Goal: Transaction & Acquisition: Book appointment/travel/reservation

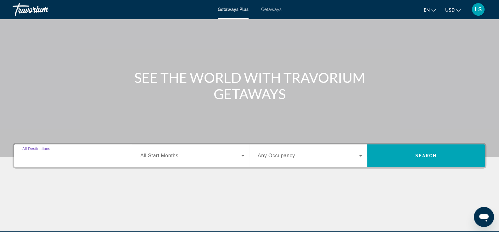
click at [70, 158] on input "Destination All Destinations" at bounding box center [74, 157] width 104 height 8
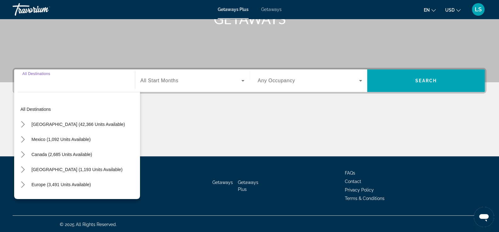
scroll to position [107, 0]
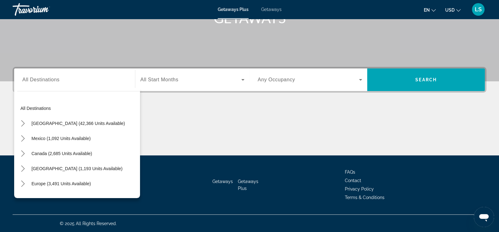
click at [36, 84] on div "Search widget" at bounding box center [74, 80] width 104 height 18
click at [41, 75] on div "Search widget" at bounding box center [74, 80] width 104 height 18
click at [51, 74] on div "Search widget" at bounding box center [74, 80] width 104 height 18
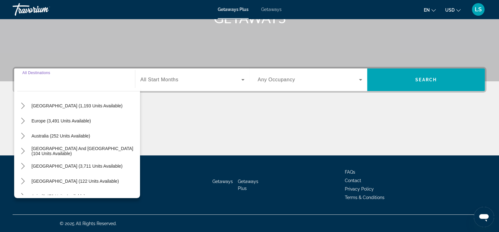
scroll to position [0, 0]
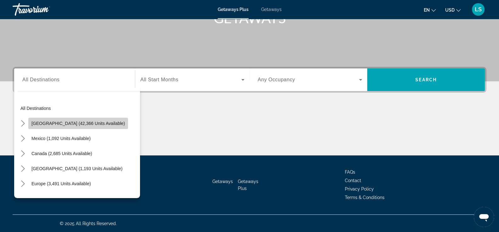
click at [78, 124] on span "[GEOGRAPHIC_DATA] (42,366 units available)" at bounding box center [77, 123] width 93 height 5
type input "**********"
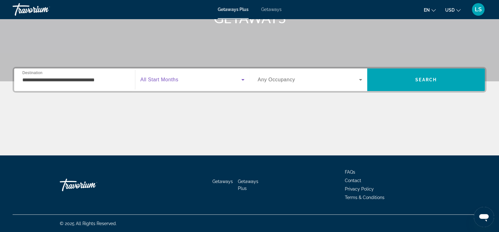
click at [193, 81] on span "Search widget" at bounding box center [190, 80] width 101 height 8
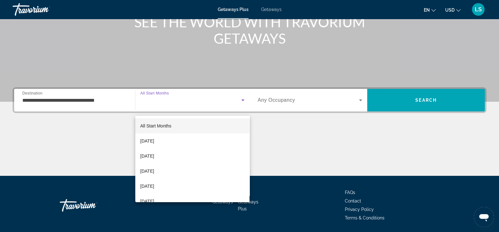
scroll to position [76, 0]
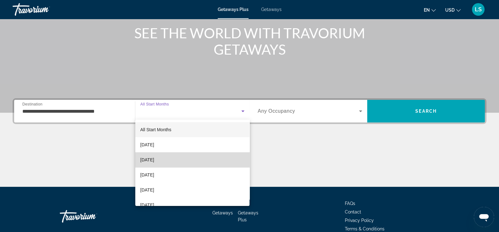
click at [200, 162] on mat-option "[DATE]" at bounding box center [192, 160] width 114 height 15
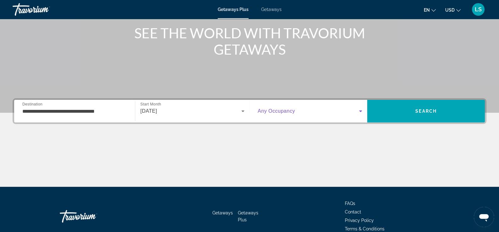
click at [351, 114] on span "Search widget" at bounding box center [308, 112] width 101 height 8
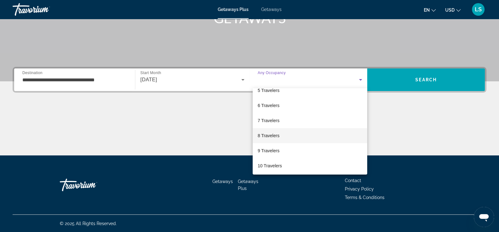
scroll to position [69, 0]
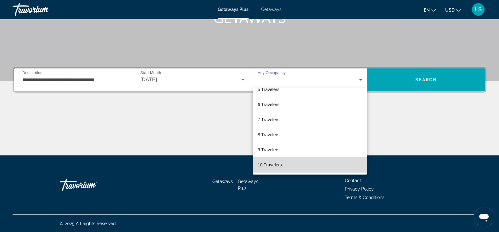
click at [330, 166] on mat-option "10 Travelers" at bounding box center [310, 165] width 114 height 15
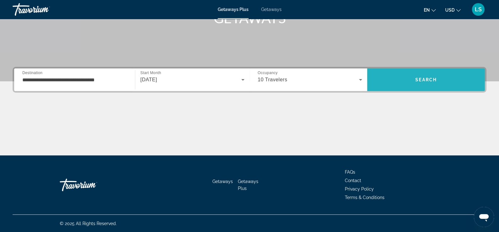
click at [436, 77] on span "Search" at bounding box center [425, 79] width 21 height 5
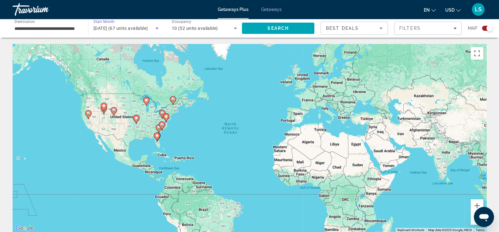
click at [157, 29] on icon "Search widget" at bounding box center [157, 29] width 8 height 8
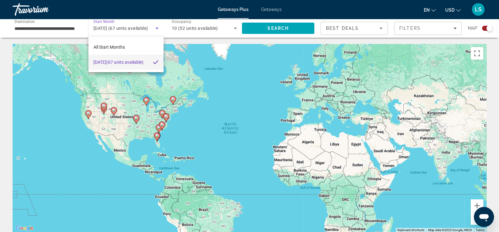
click at [157, 29] on div at bounding box center [249, 116] width 499 height 232
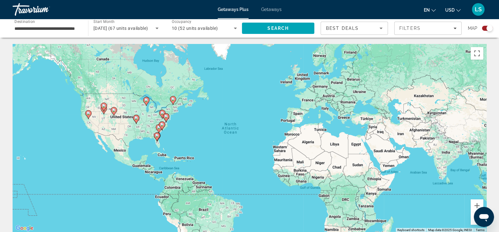
click at [378, 29] on icon "Sort by" at bounding box center [381, 29] width 8 height 8
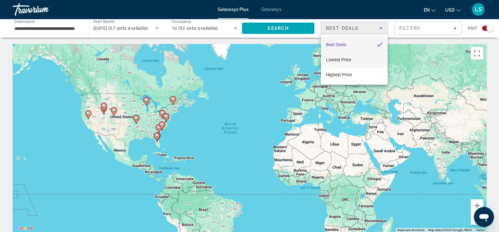
click at [350, 58] on span "Lowest Price" at bounding box center [338, 59] width 25 height 5
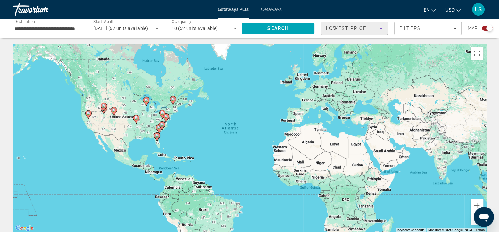
click at [379, 29] on icon "Sort by" at bounding box center [381, 29] width 8 height 8
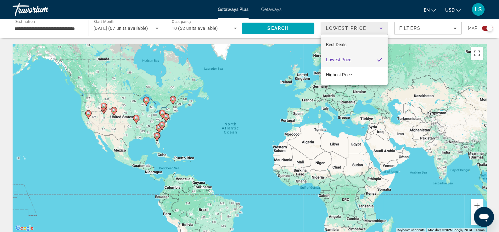
click at [346, 44] on span "Best Deals" at bounding box center [336, 44] width 20 height 5
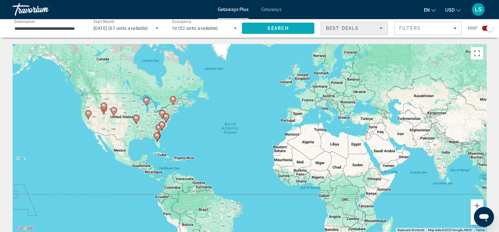
click at [272, 26] on span "Search" at bounding box center [277, 28] width 21 height 5
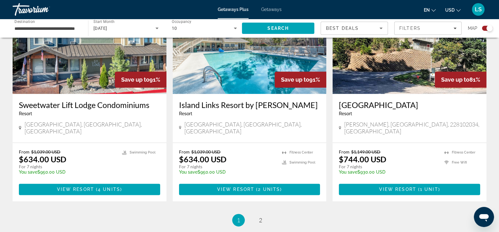
scroll to position [975, 0]
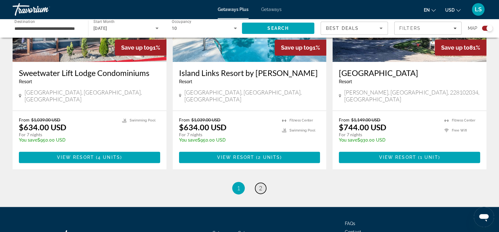
click at [262, 185] on span "2" at bounding box center [260, 188] width 3 height 7
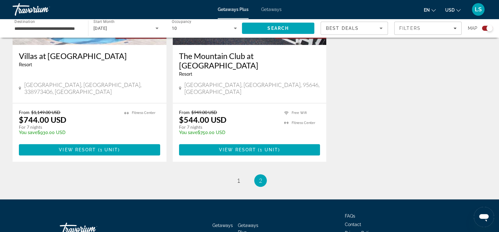
scroll to position [561, 0]
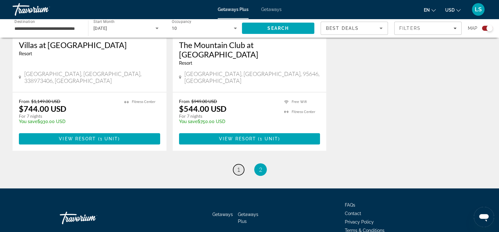
click at [238, 166] on span "1" at bounding box center [238, 169] width 3 height 7
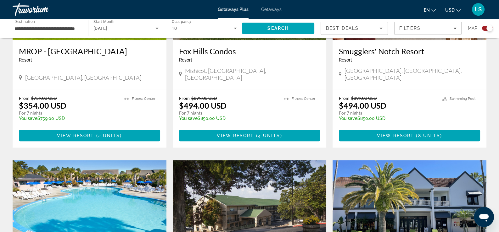
scroll to position [314, 0]
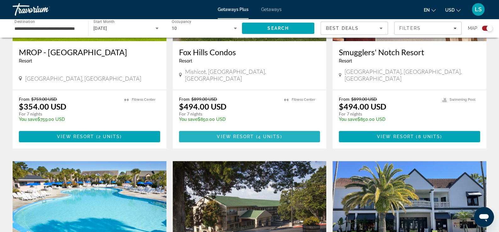
click at [256, 134] on span "( 4 units )" at bounding box center [268, 136] width 28 height 5
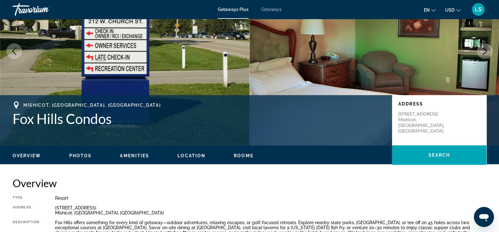
scroll to position [63, 0]
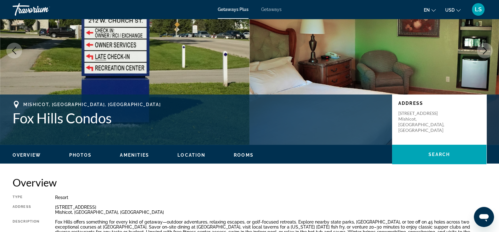
click at [484, 51] on icon "Next image" at bounding box center [485, 51] width 8 height 8
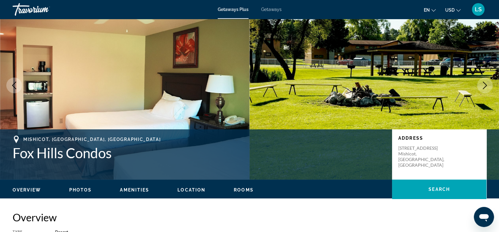
scroll to position [0, 0]
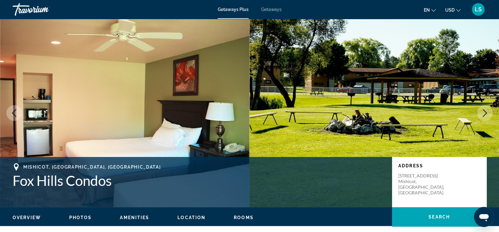
click at [487, 111] on icon "Next image" at bounding box center [485, 113] width 8 height 8
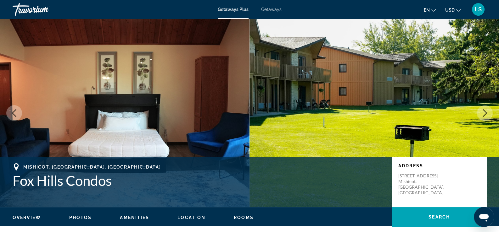
click at [487, 111] on icon "Next image" at bounding box center [485, 113] width 8 height 8
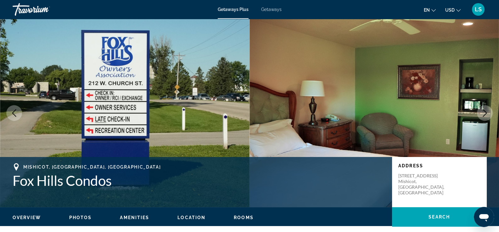
click at [487, 111] on icon "Next image" at bounding box center [485, 113] width 8 height 8
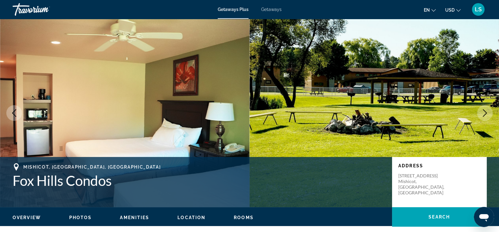
click at [487, 111] on icon "Next image" at bounding box center [485, 113] width 8 height 8
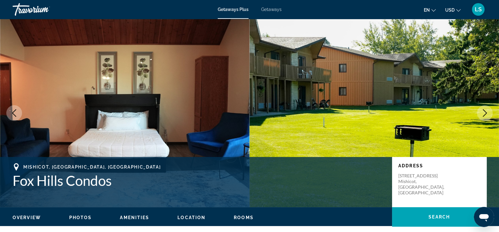
click at [245, 215] on span "Rooms" at bounding box center [244, 217] width 20 height 5
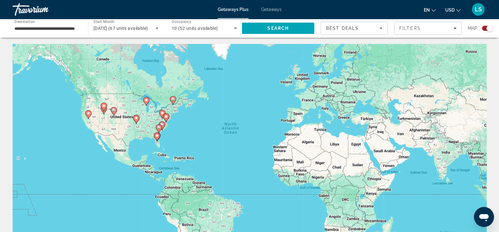
click at [236, 28] on icon "Search widget" at bounding box center [235, 29] width 3 height 2
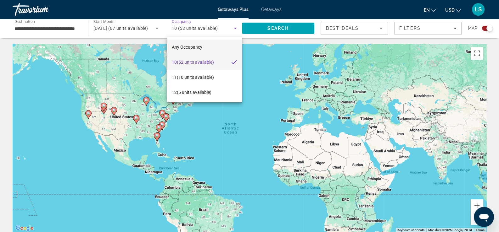
click at [193, 47] on span "Any Occupancy" at bounding box center [187, 47] width 31 height 5
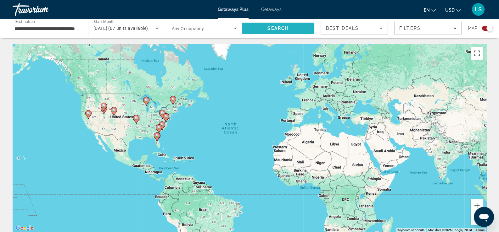
click at [281, 30] on span "Search" at bounding box center [277, 28] width 21 height 5
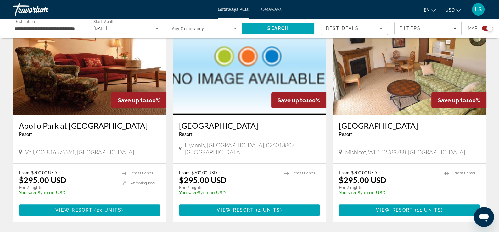
scroll to position [251, 0]
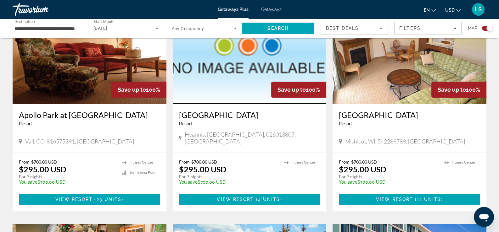
click at [97, 197] on span "23 units" at bounding box center [109, 199] width 25 height 5
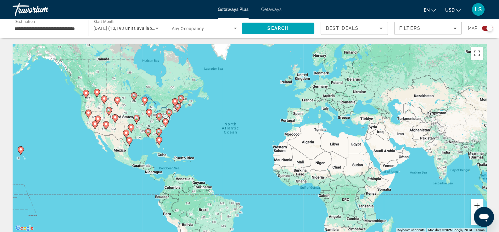
click at [475, 204] on button "Zoom in" at bounding box center [476, 206] width 13 height 13
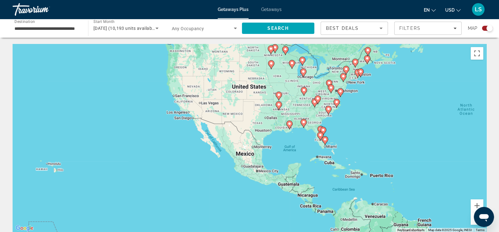
drag, startPoint x: 216, startPoint y: 129, endPoint x: 452, endPoint y: 120, distance: 235.7
click at [462, 118] on div "To activate drag with keyboard, press Alt + Enter. Once in keyboard drag state,…" at bounding box center [250, 138] width 474 height 189
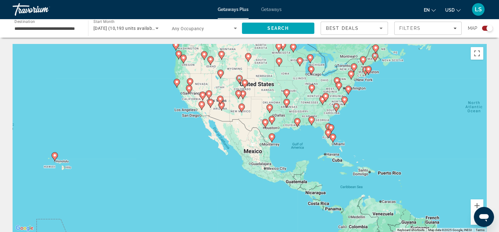
click at [54, 156] on image "Main content" at bounding box center [55, 156] width 4 height 4
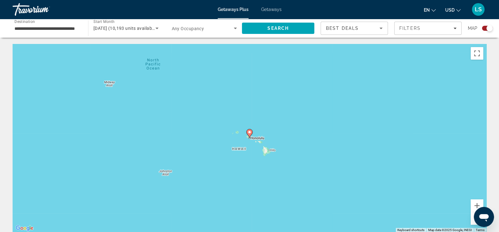
click at [250, 132] on image "Main content" at bounding box center [250, 133] width 4 height 4
type input "**********"
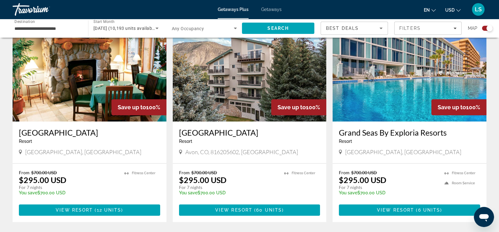
scroll to position [440, 0]
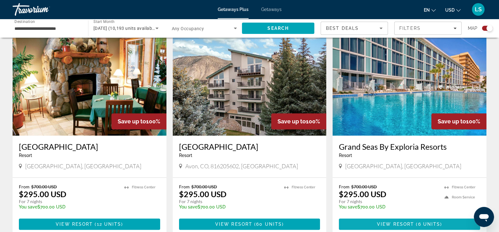
click at [418, 222] on span "6 units" at bounding box center [429, 224] width 22 height 5
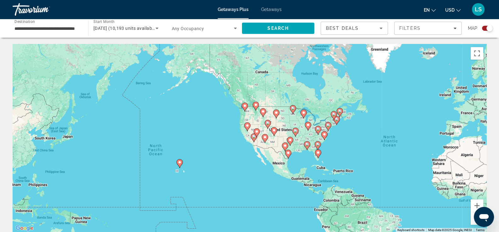
drag, startPoint x: 133, startPoint y: 169, endPoint x: 219, endPoint y: 181, distance: 86.9
click at [220, 182] on div "To activate drag with keyboard, press Alt + Enter. Once in keyboard drag state,…" at bounding box center [250, 138] width 474 height 189
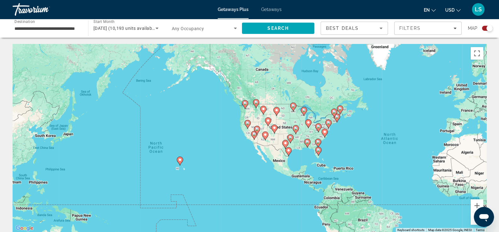
click at [179, 160] on image "Main content" at bounding box center [180, 160] width 4 height 4
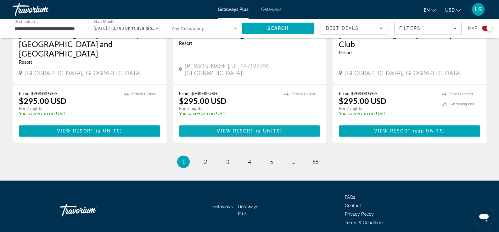
scroll to position [989, 0]
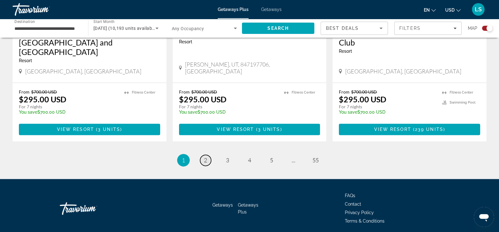
click at [206, 157] on span "2" at bounding box center [205, 160] width 3 height 7
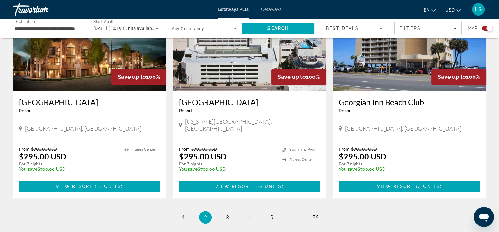
scroll to position [920, 0]
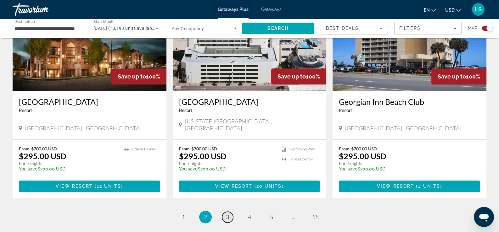
click at [228, 214] on span "3" at bounding box center [227, 217] width 3 height 7
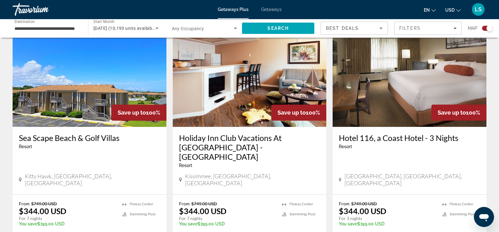
scroll to position [1006, 0]
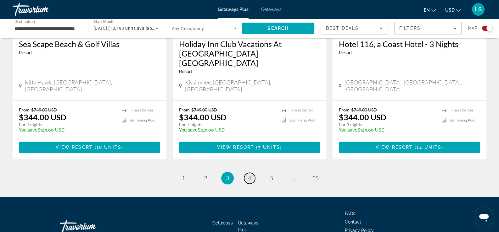
click at [251, 173] on link "page 4" at bounding box center [249, 178] width 11 height 11
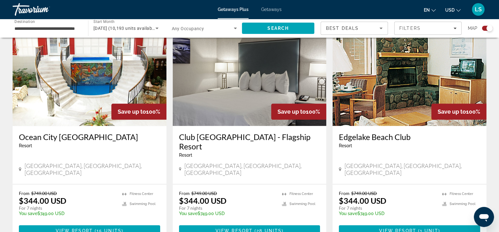
scroll to position [983, 0]
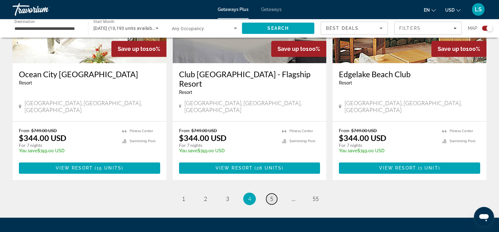
click at [274, 194] on link "page 5" at bounding box center [271, 199] width 11 height 11
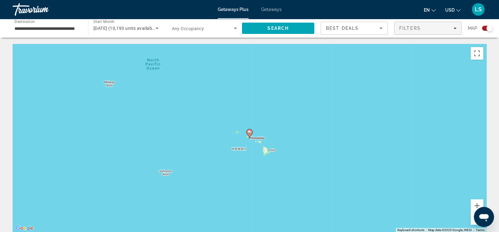
click at [452, 28] on div "Filters" at bounding box center [427, 28] width 57 height 5
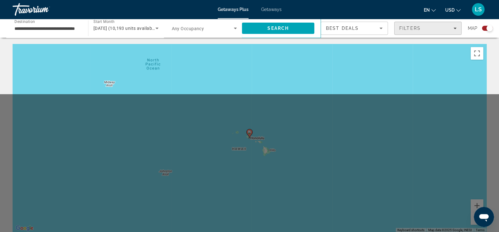
click at [455, 27] on icon "Filters" at bounding box center [454, 28] width 3 height 3
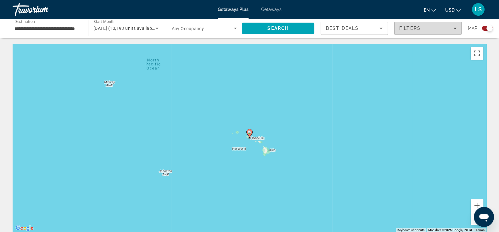
click at [455, 27] on icon "Filters" at bounding box center [454, 28] width 3 height 3
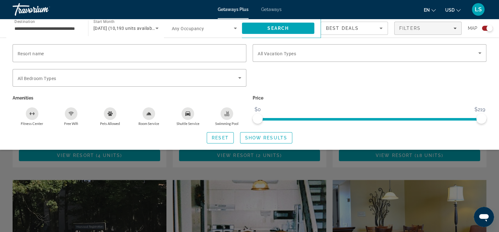
scroll to position [314, 0]
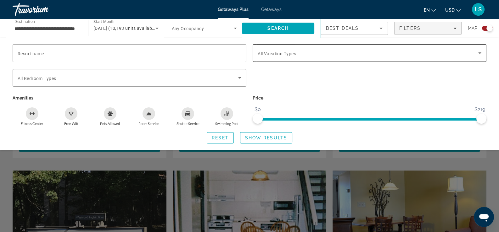
click at [314, 57] on div "Search widget" at bounding box center [370, 53] width 224 height 18
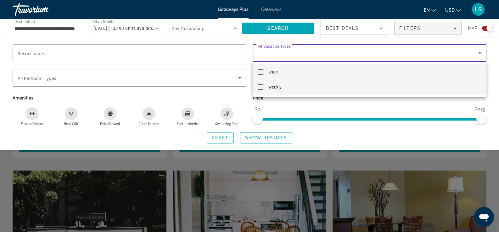
click at [261, 87] on mat-pseudo-checkbox at bounding box center [261, 87] width 6 height 6
click at [260, 72] on mat-pseudo-checkbox at bounding box center [261, 72] width 6 height 6
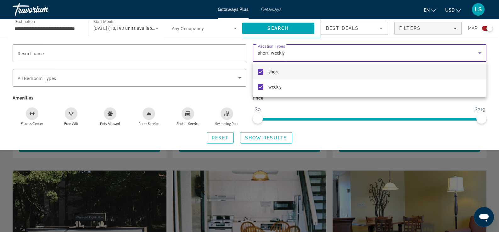
click at [259, 74] on mat-pseudo-checkbox at bounding box center [261, 72] width 6 height 6
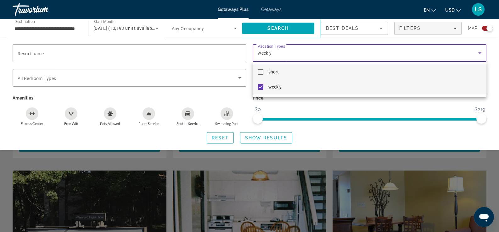
click at [257, 85] on mat-option "weekly" at bounding box center [370, 87] width 234 height 15
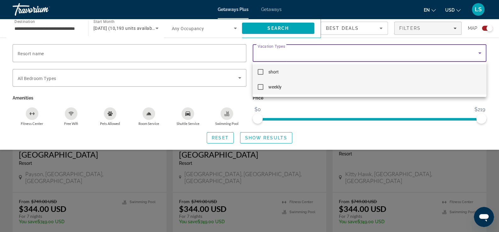
scroll to position [220, 0]
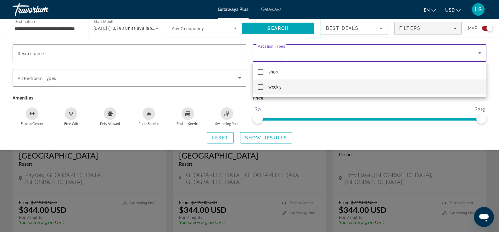
click at [173, 77] on div at bounding box center [249, 116] width 499 height 232
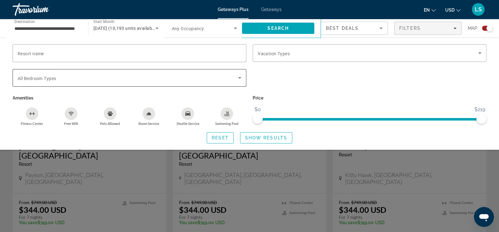
click at [238, 77] on icon "Search widget" at bounding box center [240, 78] width 8 height 8
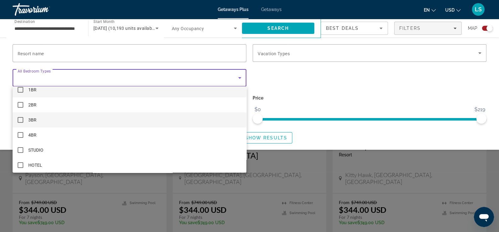
scroll to position [9, 0]
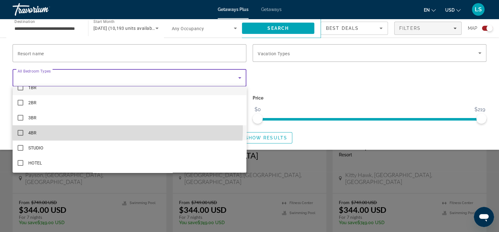
click at [127, 130] on mat-option "4BR" at bounding box center [130, 132] width 234 height 15
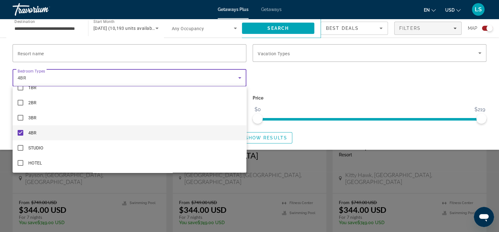
click at [330, 139] on div at bounding box center [249, 116] width 499 height 232
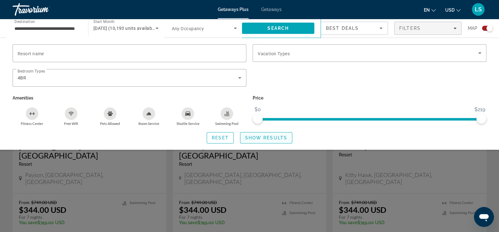
click at [252, 137] on span "Show Results" at bounding box center [266, 138] width 42 height 5
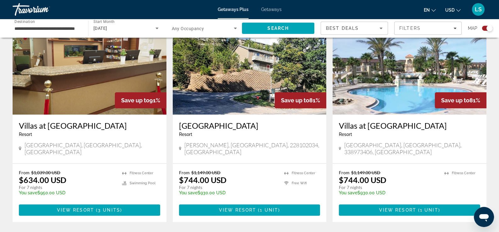
scroll to position [251, 0]
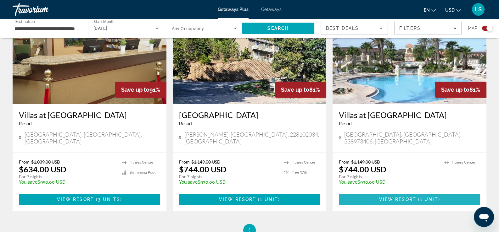
click at [425, 197] on span "1 unit" at bounding box center [429, 199] width 18 height 5
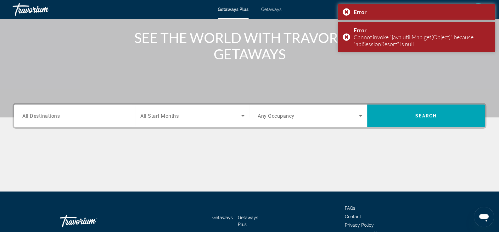
scroll to position [44, 0]
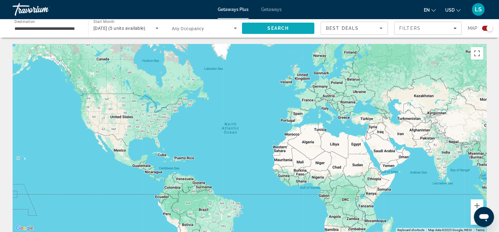
click at [290, 28] on span "Search" at bounding box center [278, 28] width 72 height 15
